Goal: Task Accomplishment & Management: Use online tool/utility

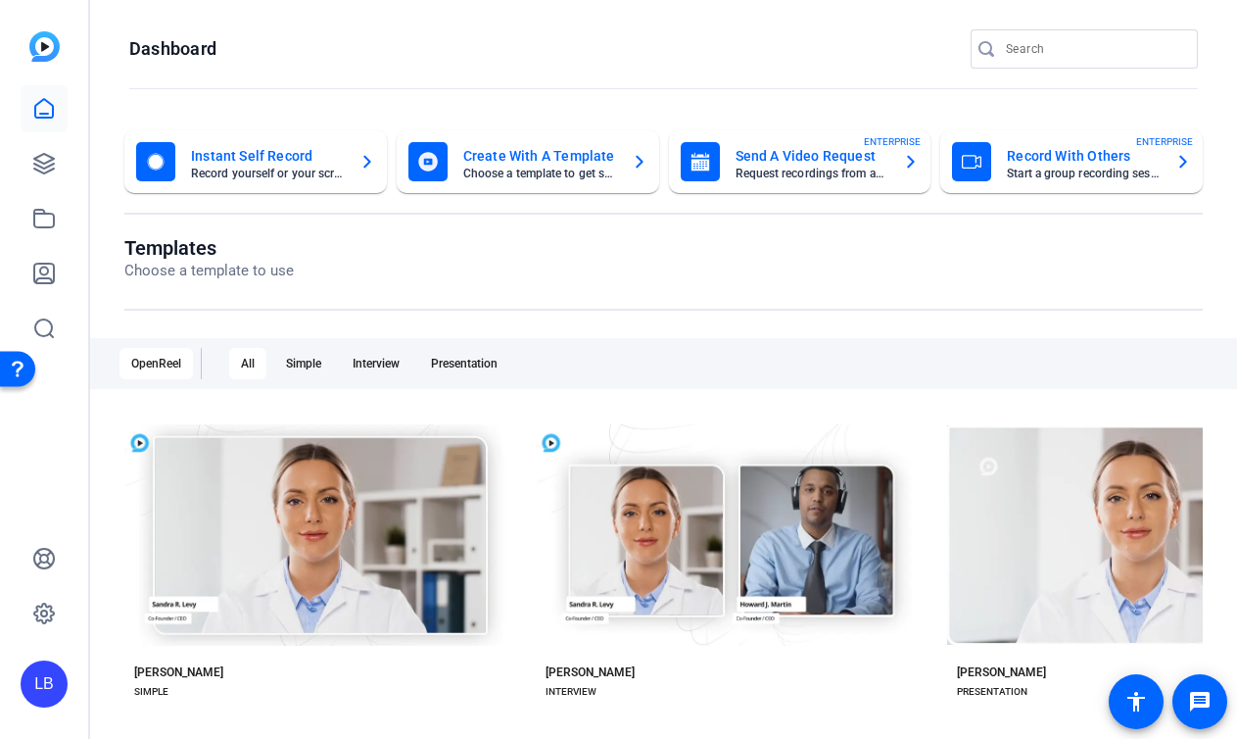
click at [868, 160] on mat-card-title "Send A Video Request" at bounding box center [812, 156] width 153 height 24
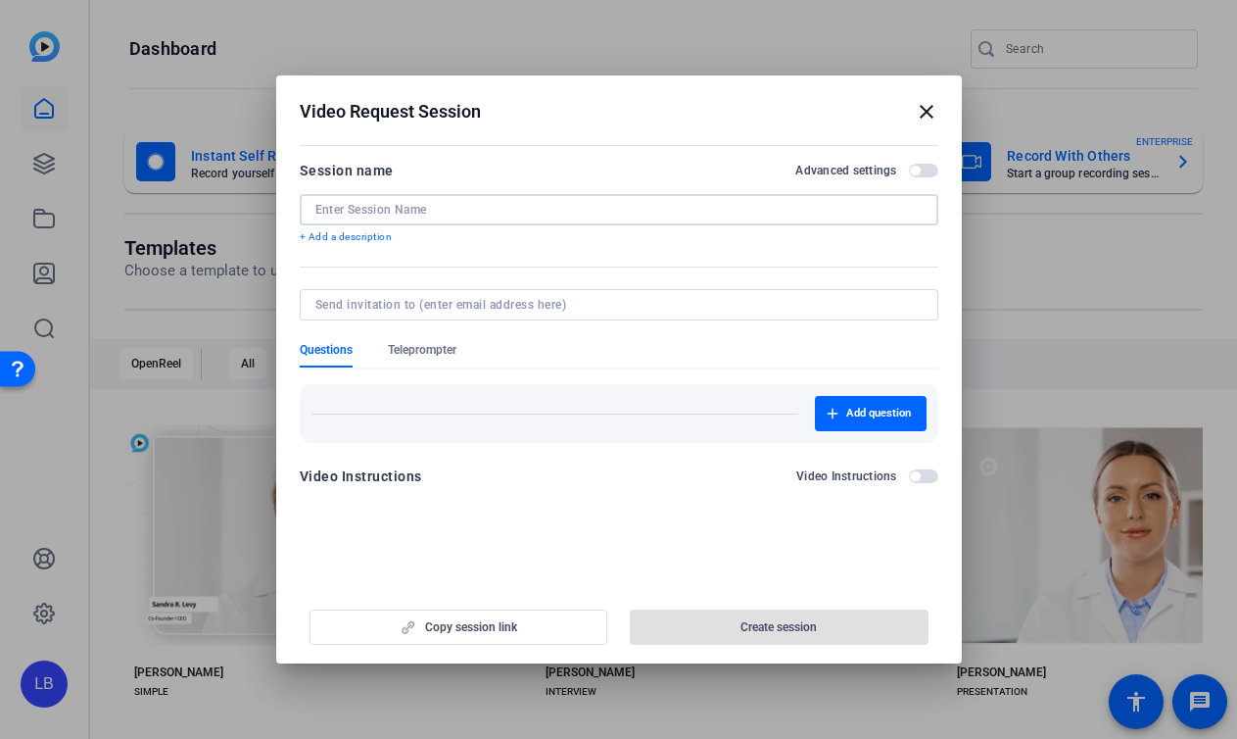
click at [550, 215] on input at bounding box center [618, 210] width 607 height 16
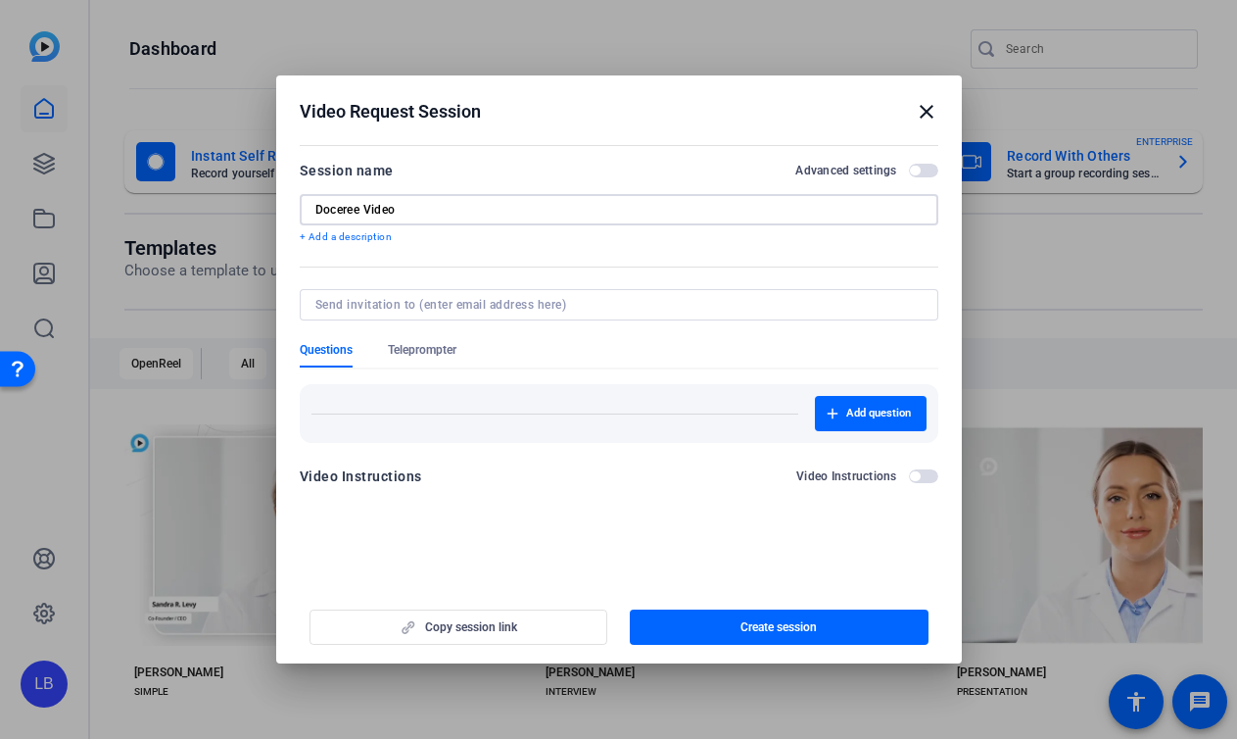
click at [569, 215] on input "Doceree Video" at bounding box center [618, 210] width 607 height 16
click at [367, 204] on input "Doceree Video" at bounding box center [618, 210] width 607 height 16
type input "Doceree Celebration Video"
click at [735, 637] on span "button" at bounding box center [779, 626] width 299 height 47
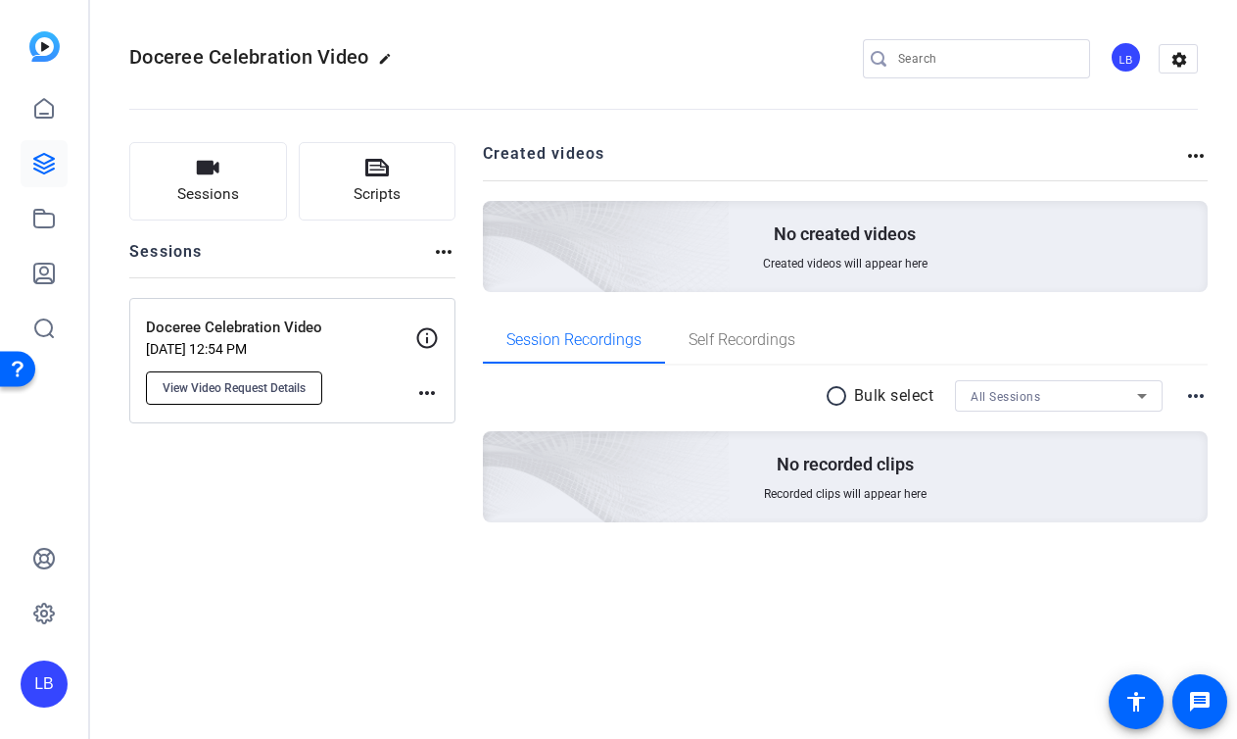
click at [310, 387] on button "View Video Request Details" at bounding box center [234, 387] width 176 height 33
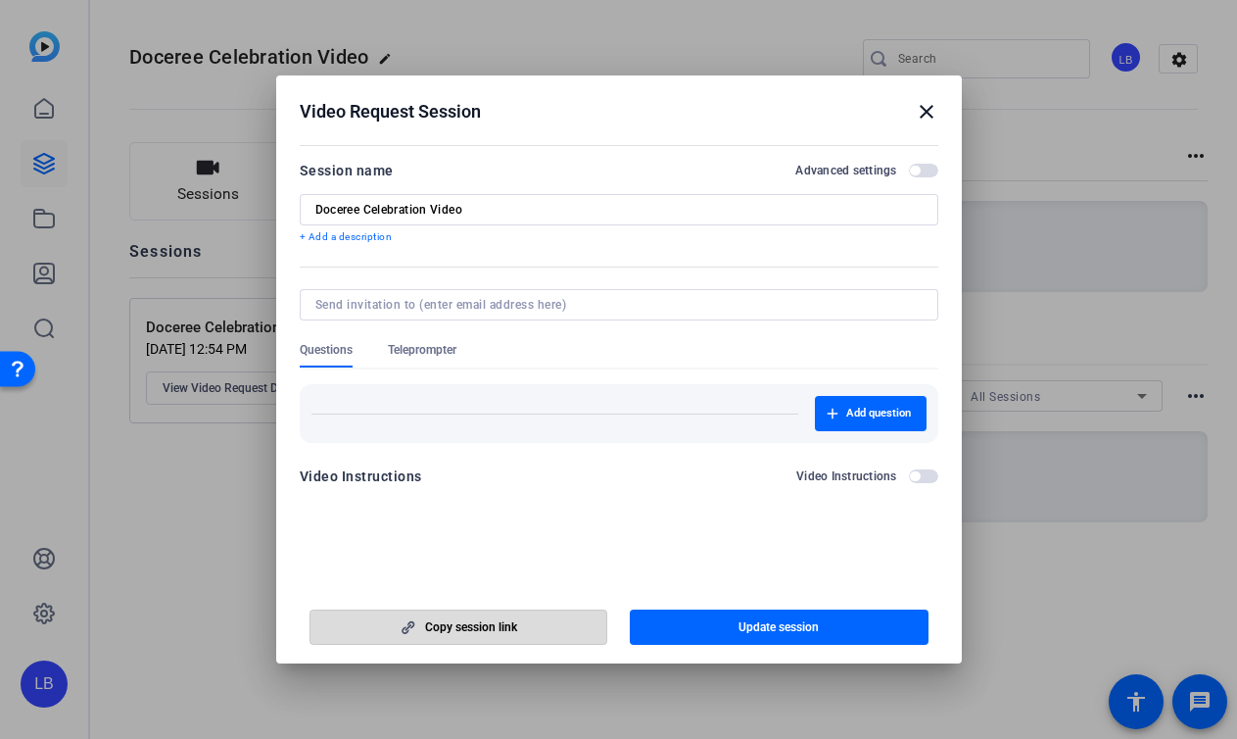
click at [472, 624] on span "Copy session link" at bounding box center [471, 627] width 92 height 16
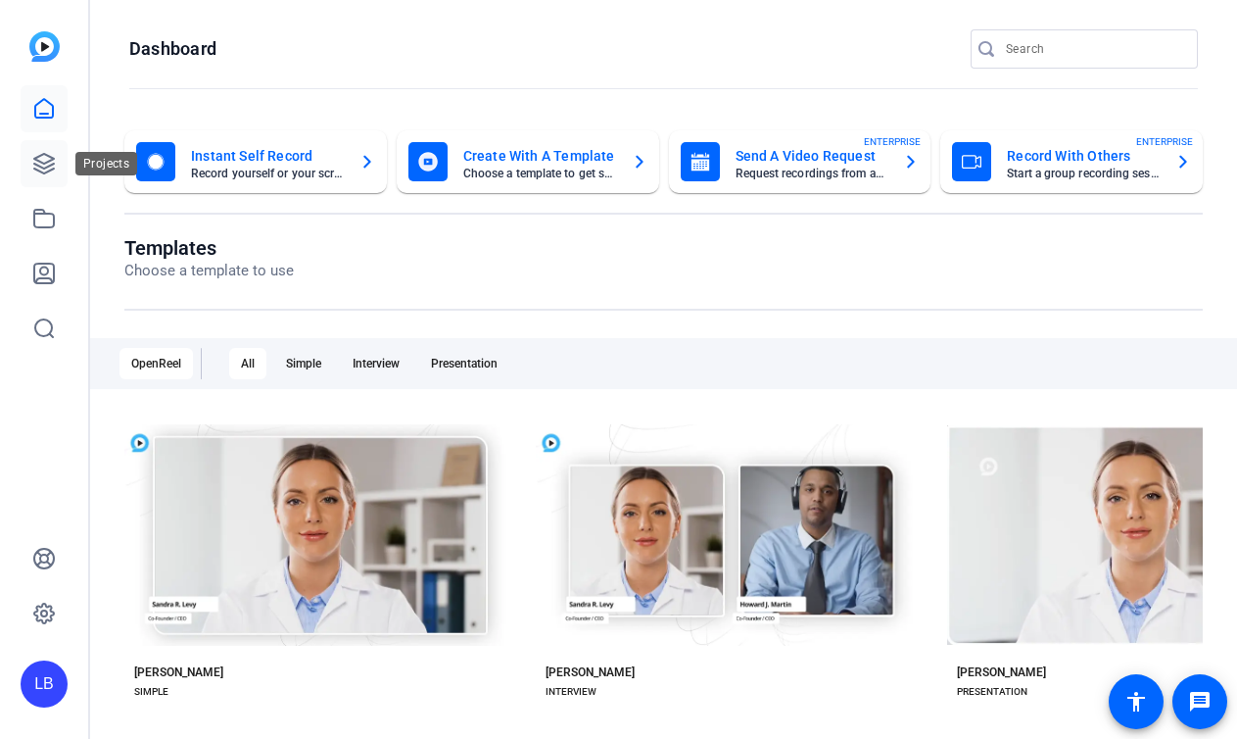
click at [60, 175] on link at bounding box center [44, 163] width 47 height 47
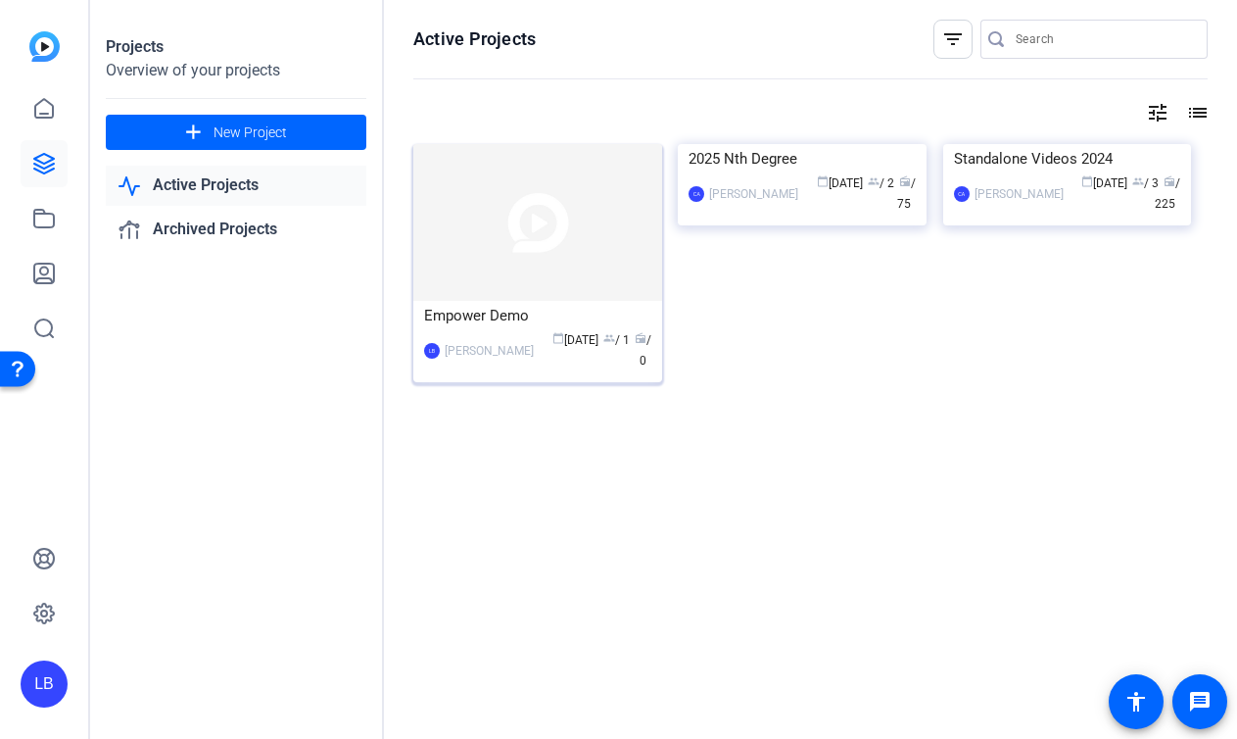
click at [525, 373] on mat-card-content "Empower Demo LB Liliana Bauman calendar_today Aug 27 group / 1 radio / 0" at bounding box center [538, 344] width 259 height 86
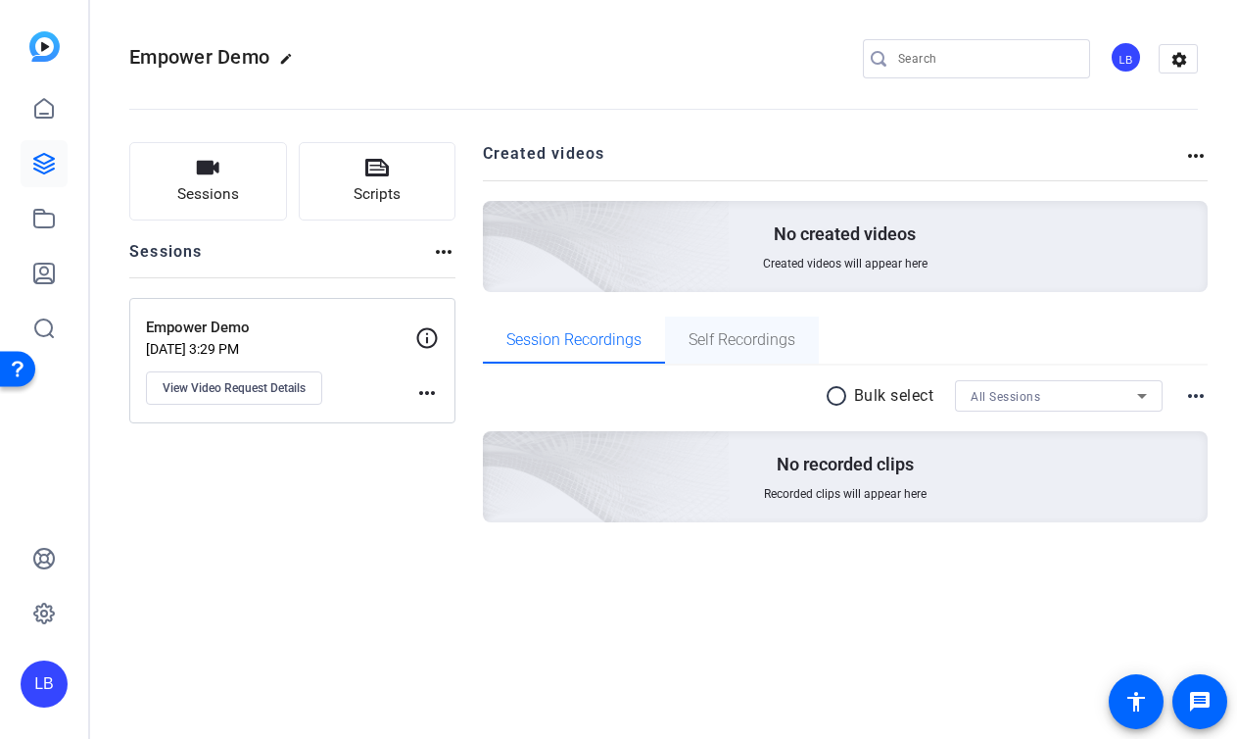
click at [791, 327] on span "Self Recordings" at bounding box center [742, 339] width 107 height 47
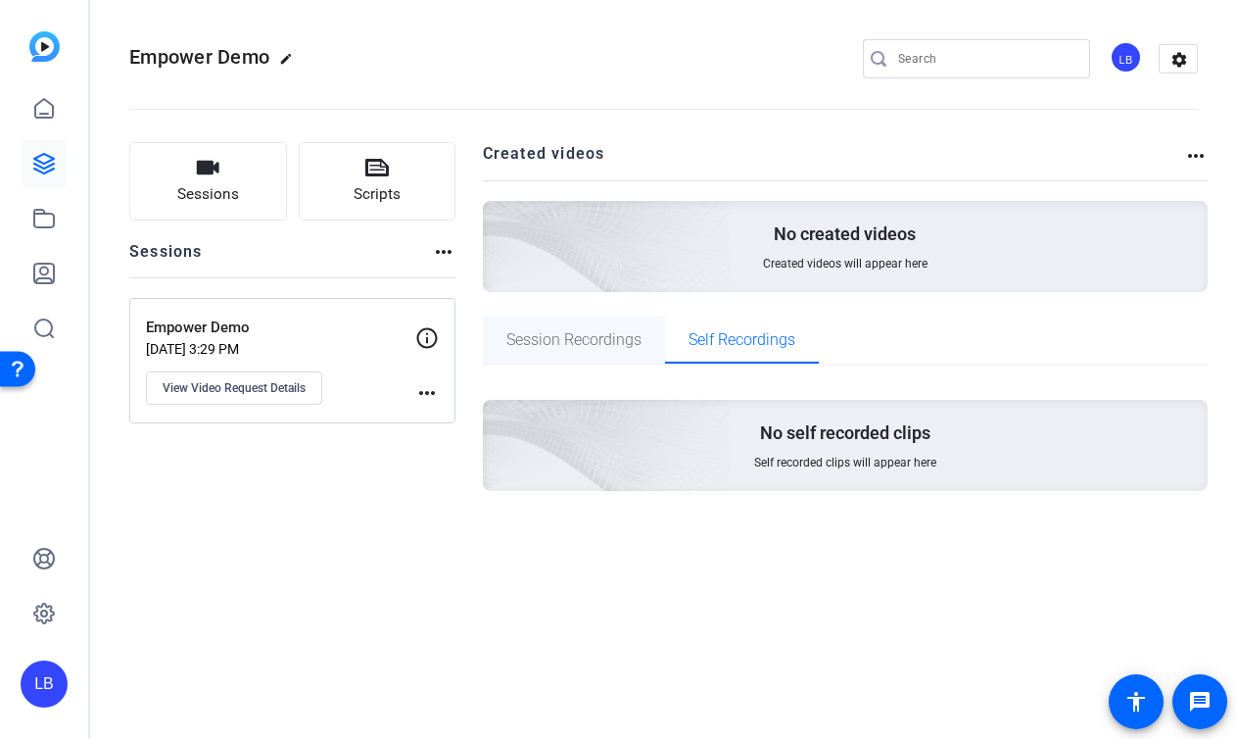
click at [531, 353] on span "Session Recordings" at bounding box center [573, 339] width 135 height 47
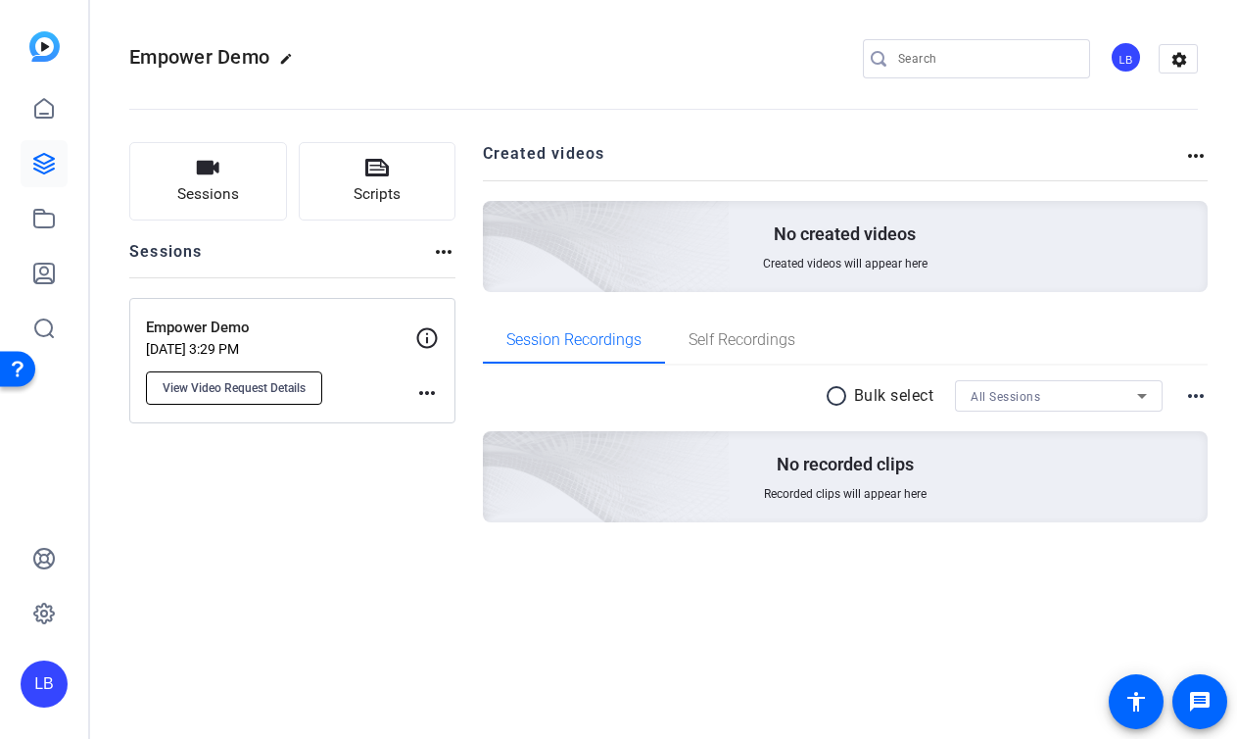
click at [304, 391] on span "View Video Request Details" at bounding box center [234, 388] width 143 height 16
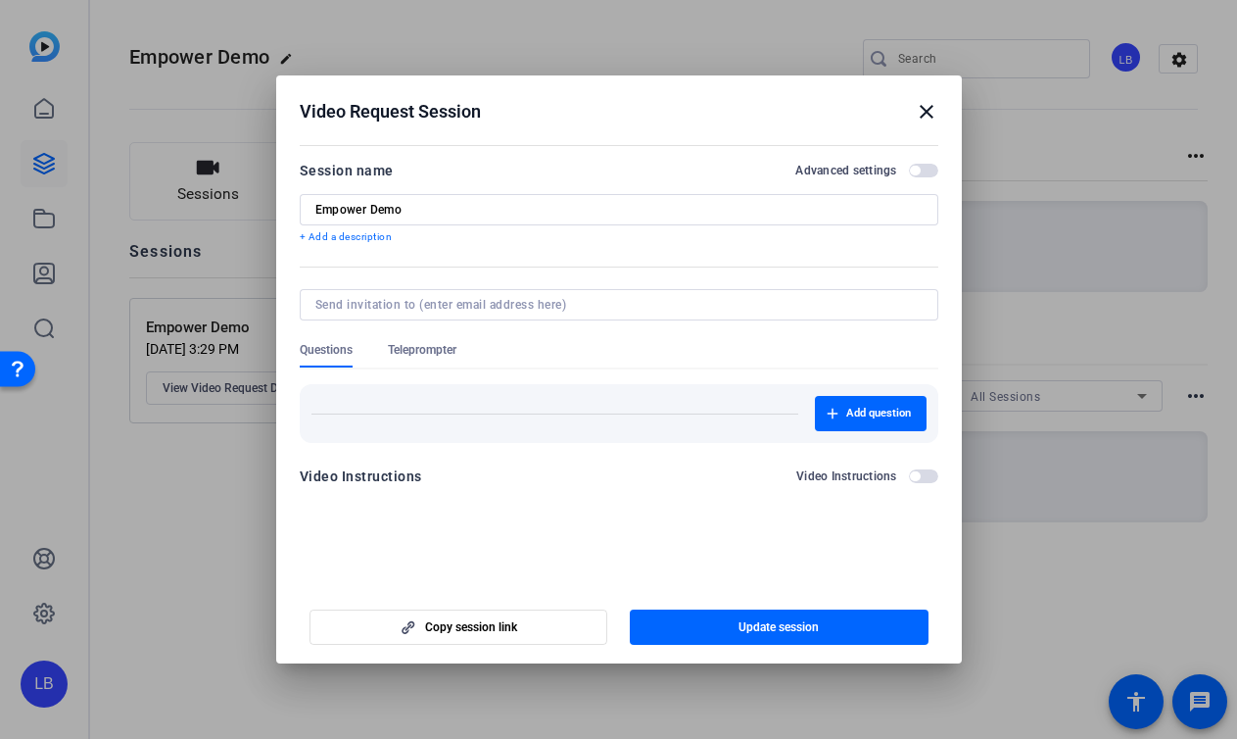
click at [927, 113] on mat-icon "close" at bounding box center [927, 112] width 24 height 24
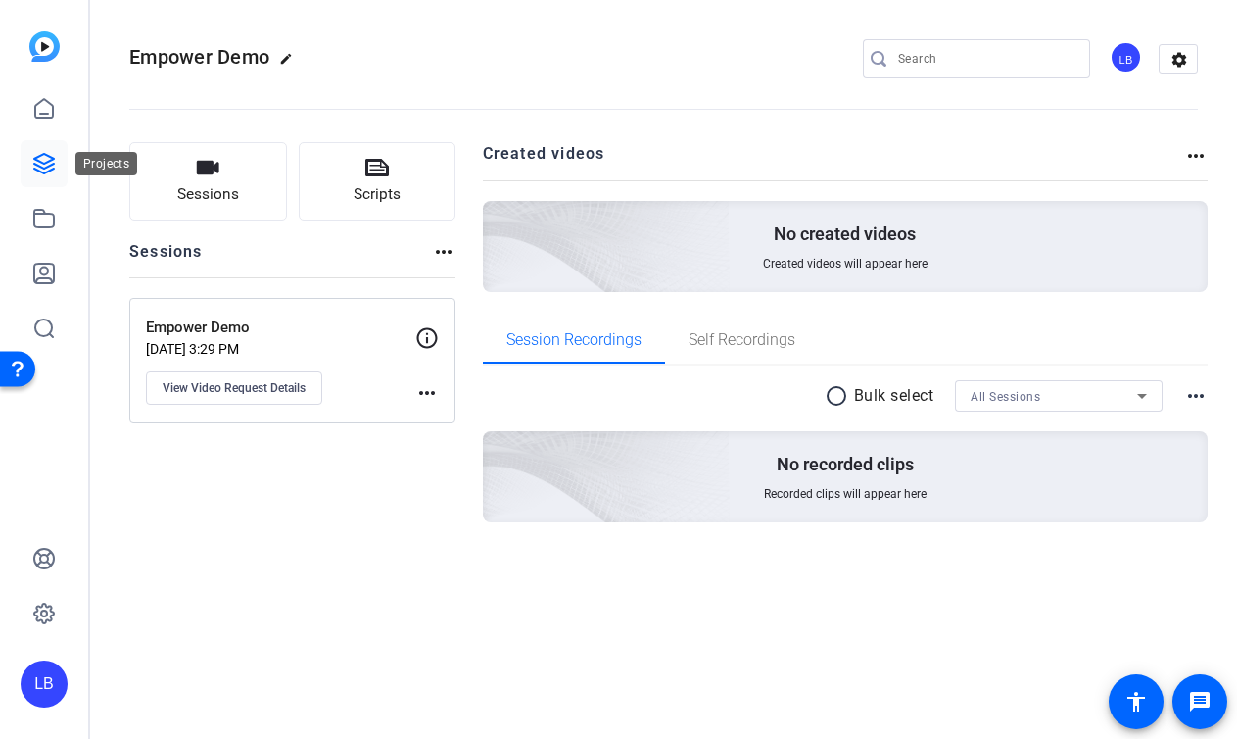
click at [47, 160] on icon at bounding box center [44, 164] width 24 height 24
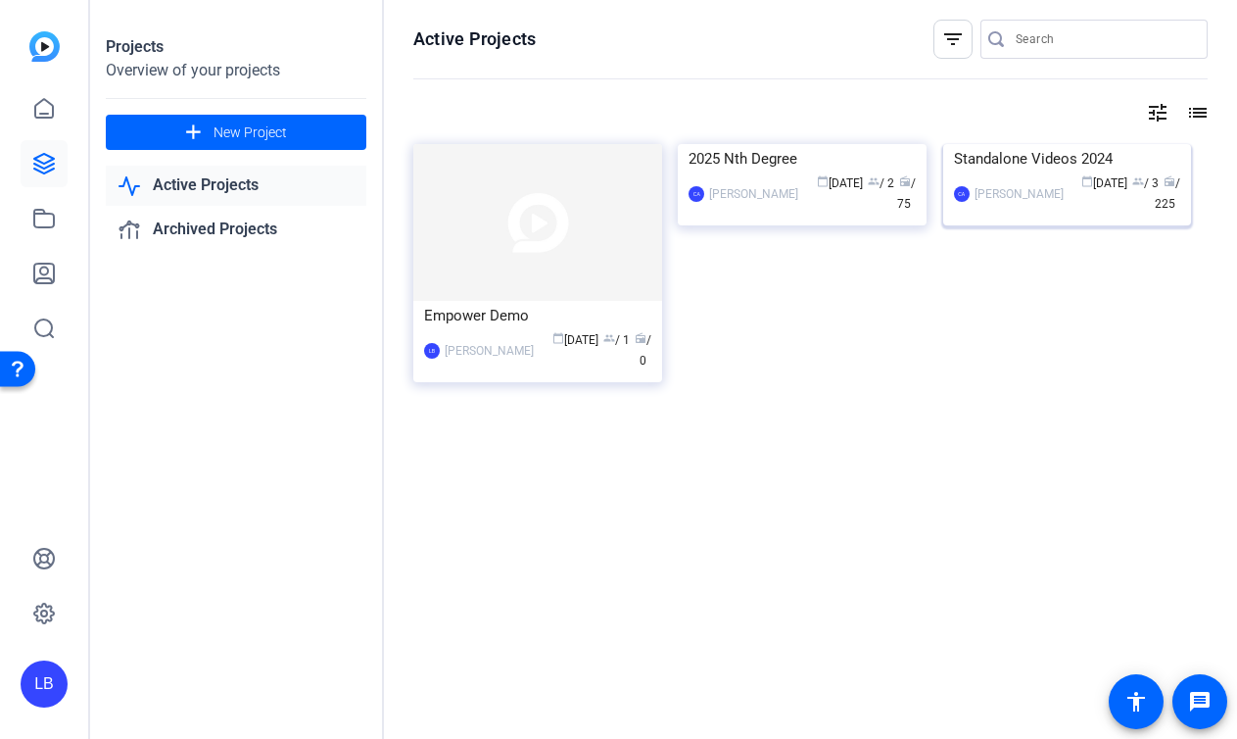
click at [1047, 230] on mat-card-content "Standalone Videos 2024 CA Carson Allwes calendar_today Jan 18 group / 3 radio /…" at bounding box center [1068, 187] width 259 height 86
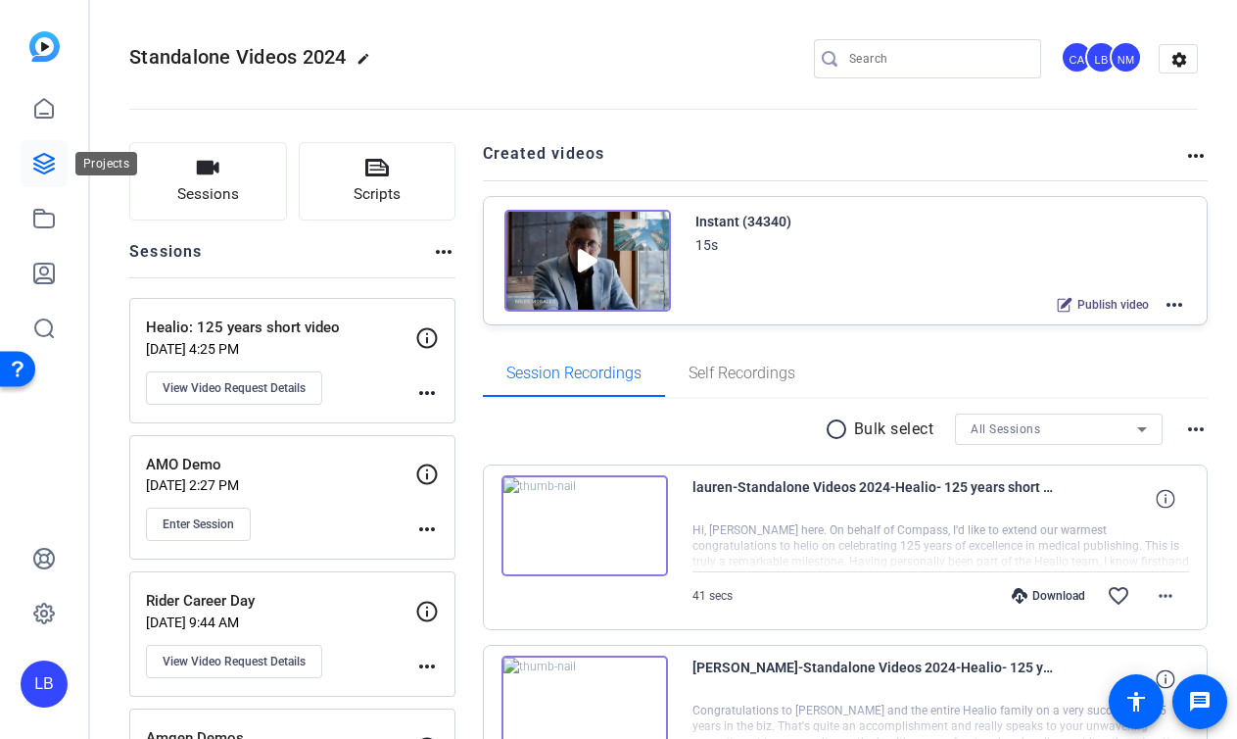
click at [49, 171] on icon at bounding box center [44, 164] width 24 height 24
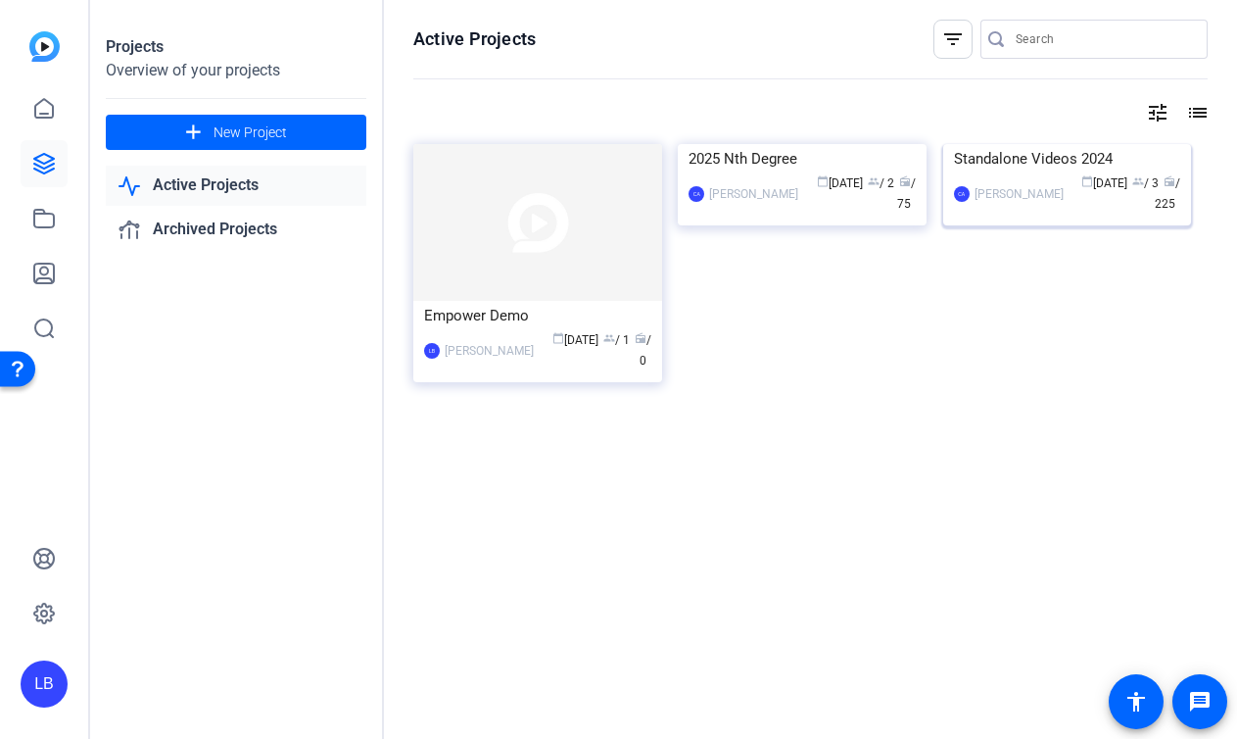
click at [1042, 173] on div "Standalone Videos 2024" at bounding box center [1067, 158] width 227 height 29
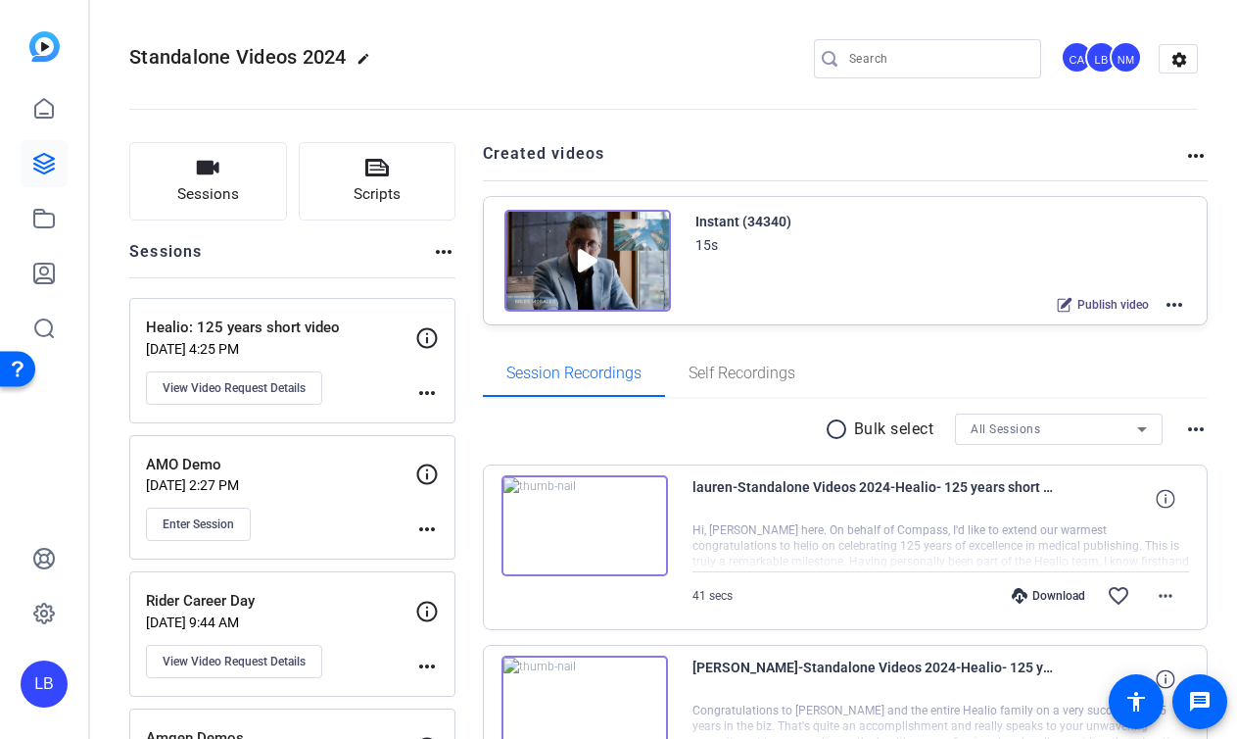
click at [35, 138] on div at bounding box center [44, 218] width 47 height 266
click at [36, 154] on icon at bounding box center [44, 164] width 24 height 24
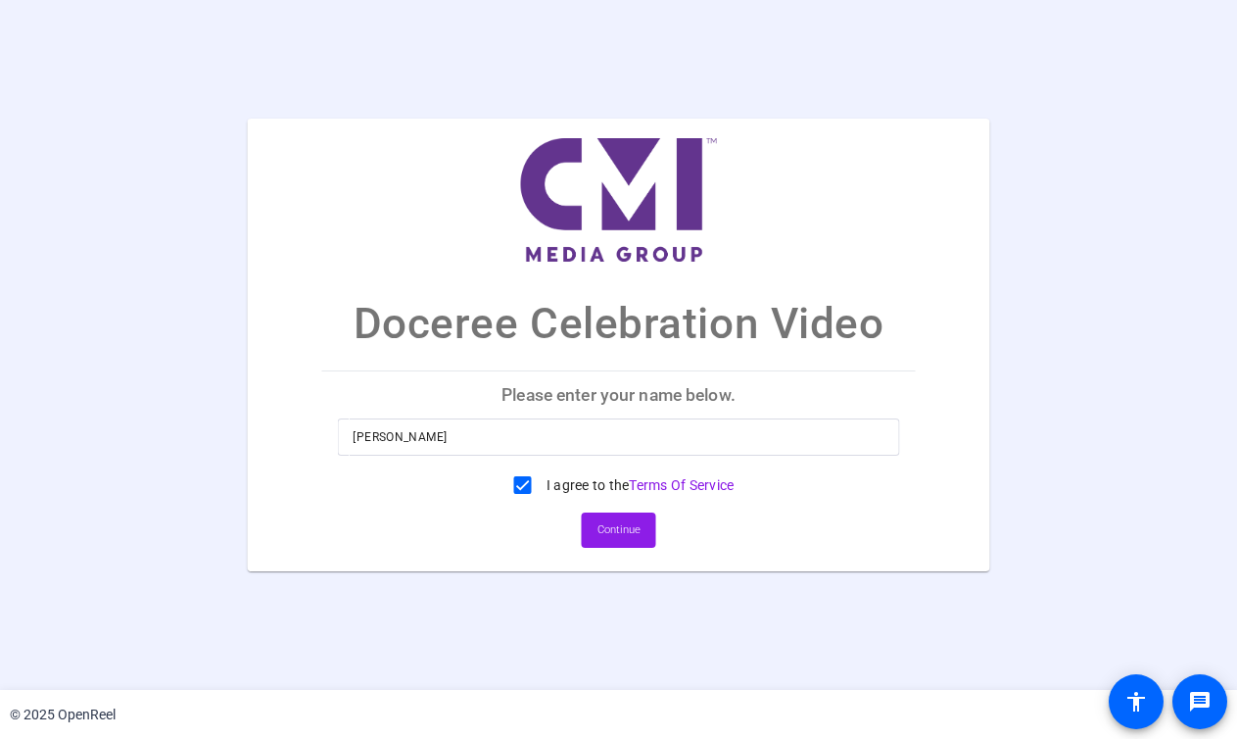
click at [603, 521] on span "Continue" at bounding box center [619, 529] width 43 height 29
